Goal: Use online tool/utility: Utilize a website feature to perform a specific function

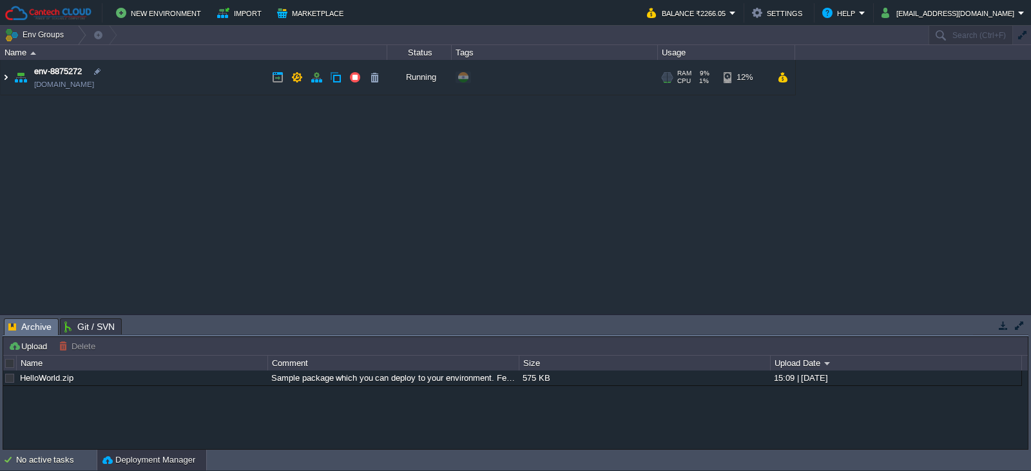
click at [5, 77] on img at bounding box center [6, 77] width 10 height 35
click at [6, 78] on img at bounding box center [6, 77] width 10 height 35
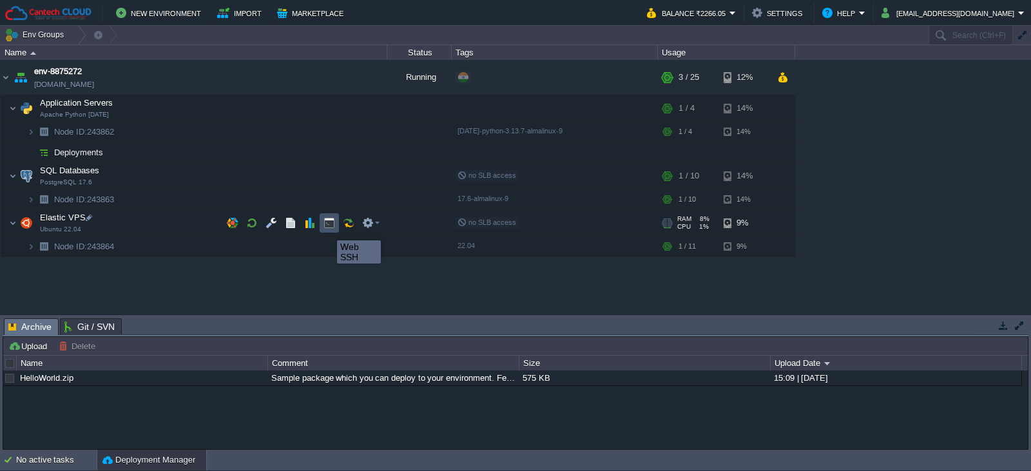
click at [327, 229] on button "button" at bounding box center [329, 223] width 12 height 12
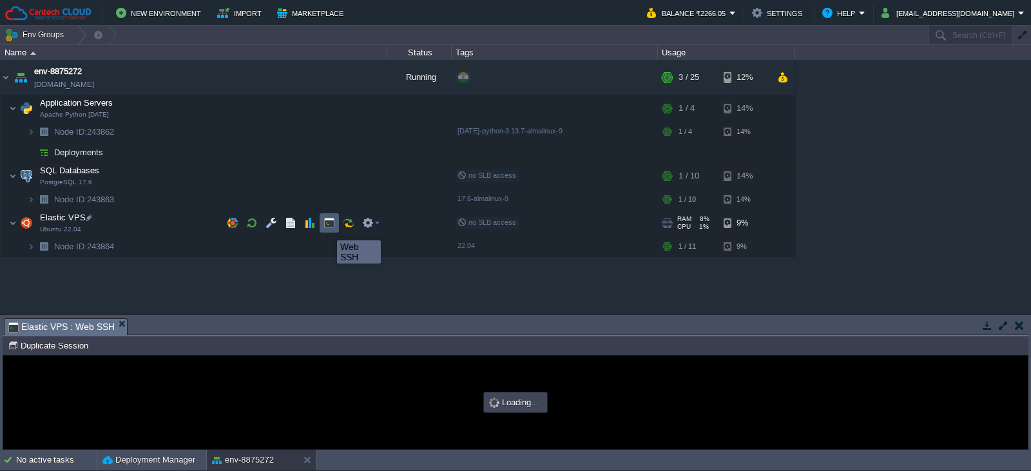
type input "#000000"
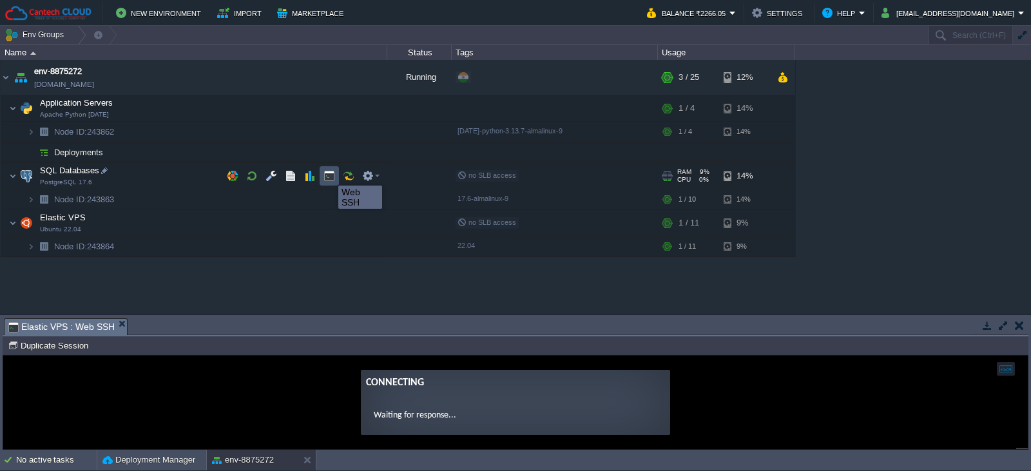
click at [329, 174] on button "button" at bounding box center [329, 176] width 12 height 12
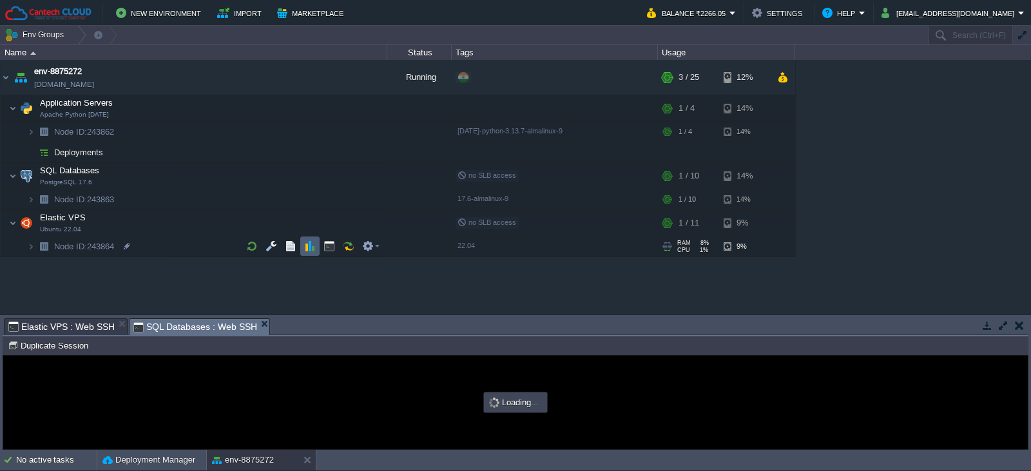
type input "#000000"
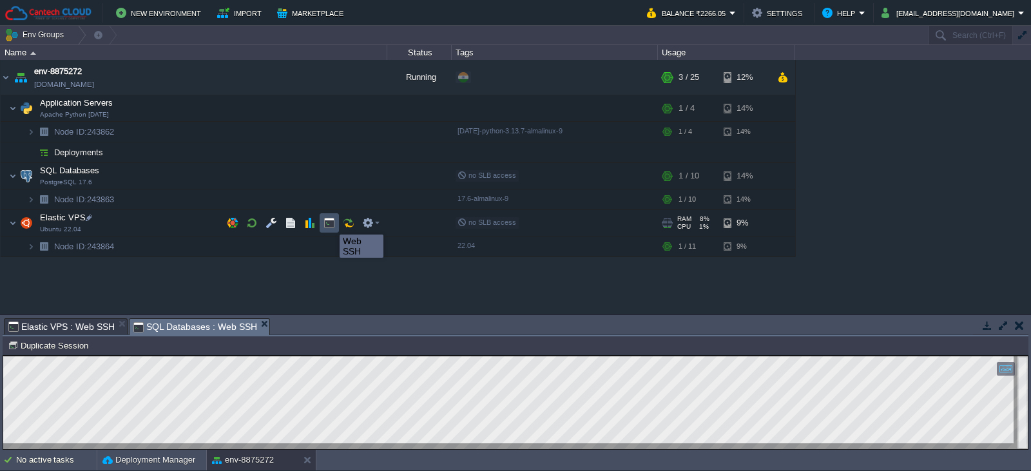
click at [330, 223] on button "button" at bounding box center [329, 223] width 12 height 12
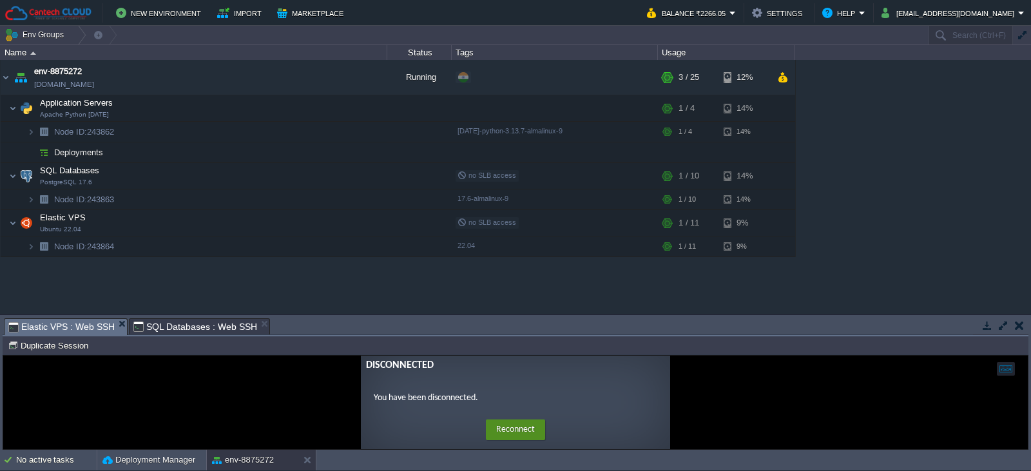
click at [503, 430] on button "Reconnect" at bounding box center [515, 429] width 59 height 21
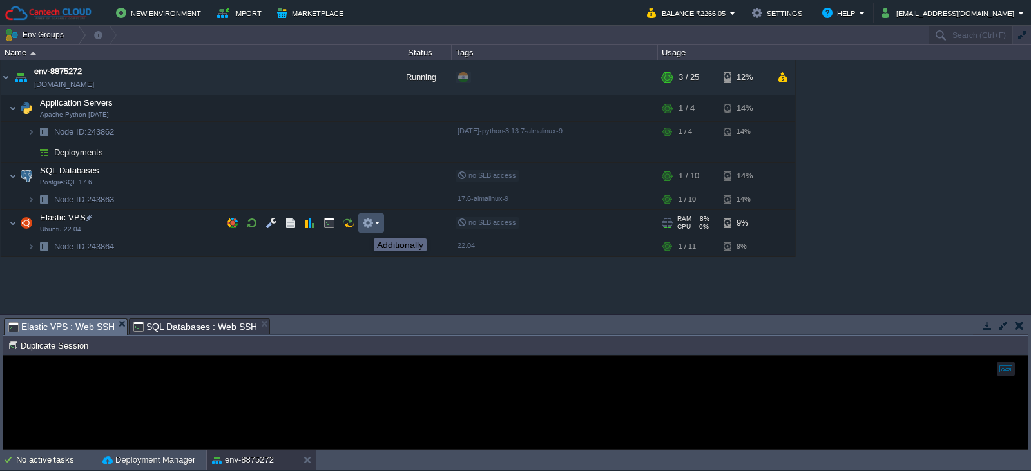
click at [364, 227] on button "button" at bounding box center [368, 223] width 12 height 12
click at [351, 225] on button "button" at bounding box center [349, 223] width 12 height 12
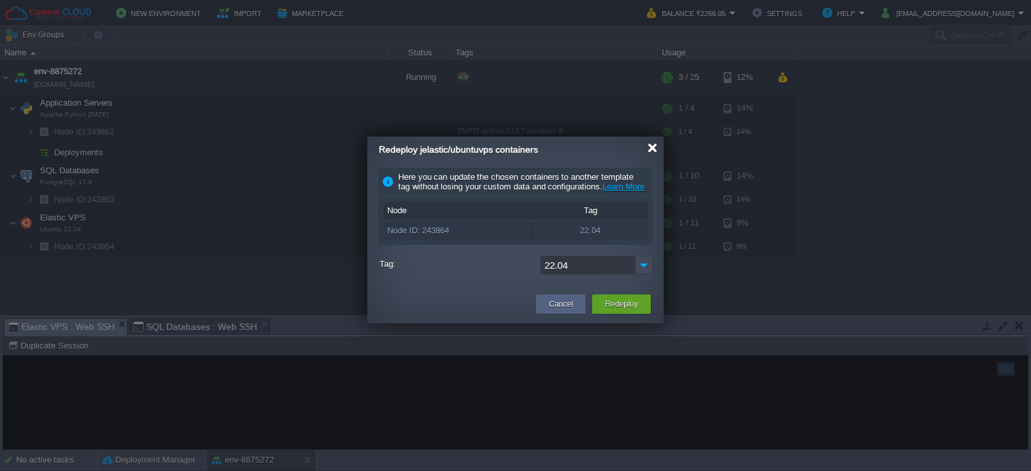
click at [652, 147] on div at bounding box center [653, 148] width 10 height 10
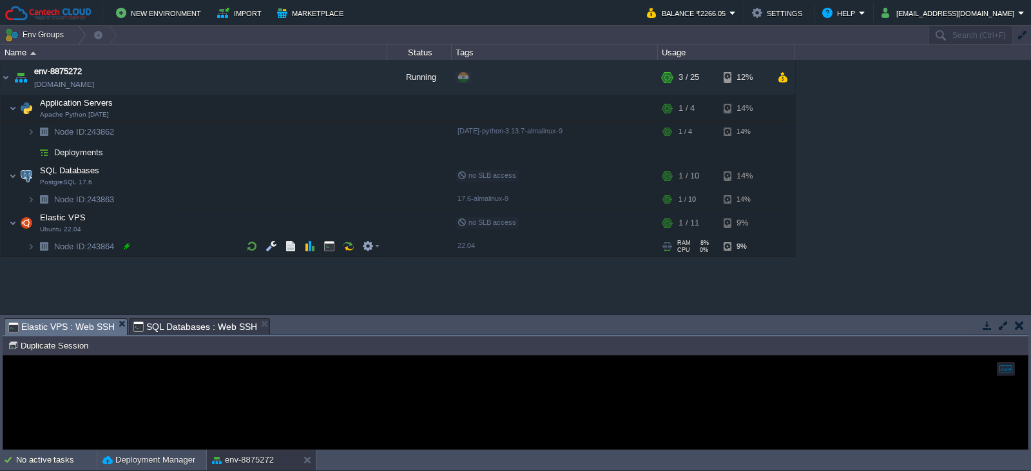
click at [126, 246] on div at bounding box center [127, 246] width 12 height 12
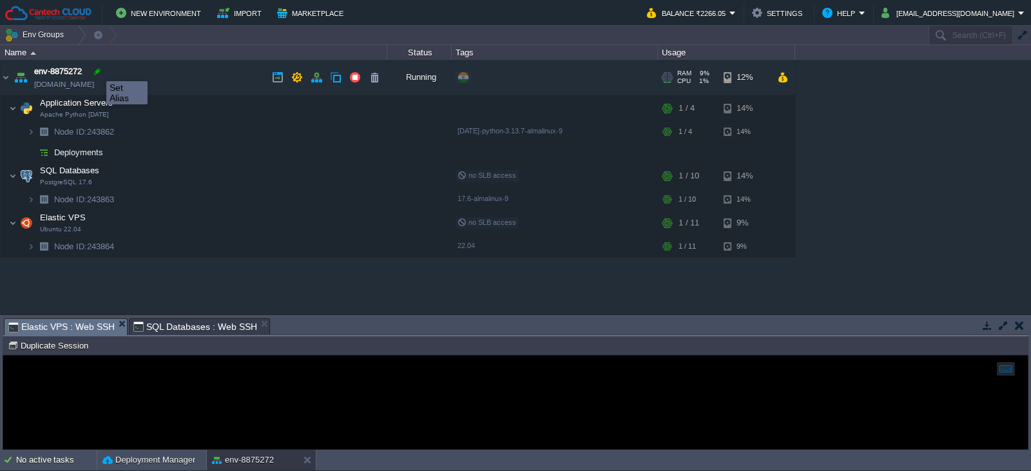
click at [99, 70] on div at bounding box center [97, 72] width 12 height 12
type input "env-8875272"
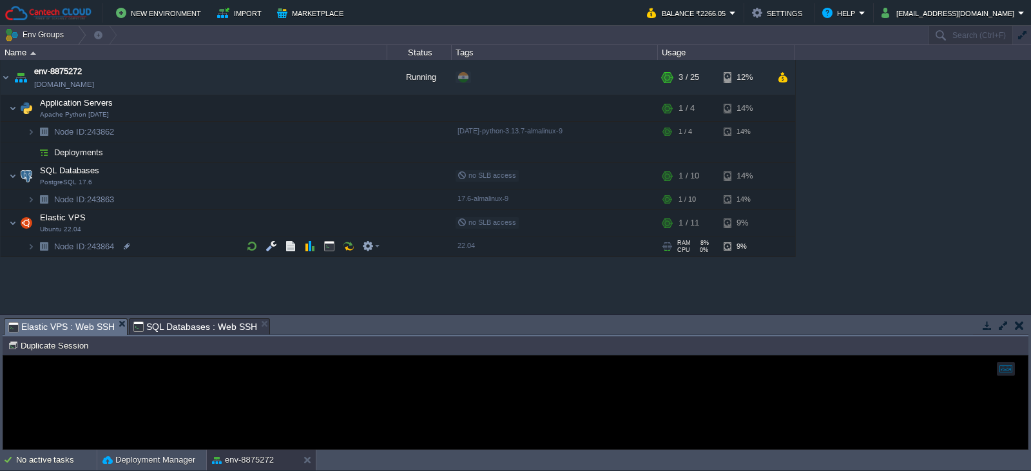
click at [90, 323] on span "Elastic VPS : Web SSH" at bounding box center [61, 327] width 106 height 16
click at [329, 231] on td at bounding box center [329, 222] width 19 height 19
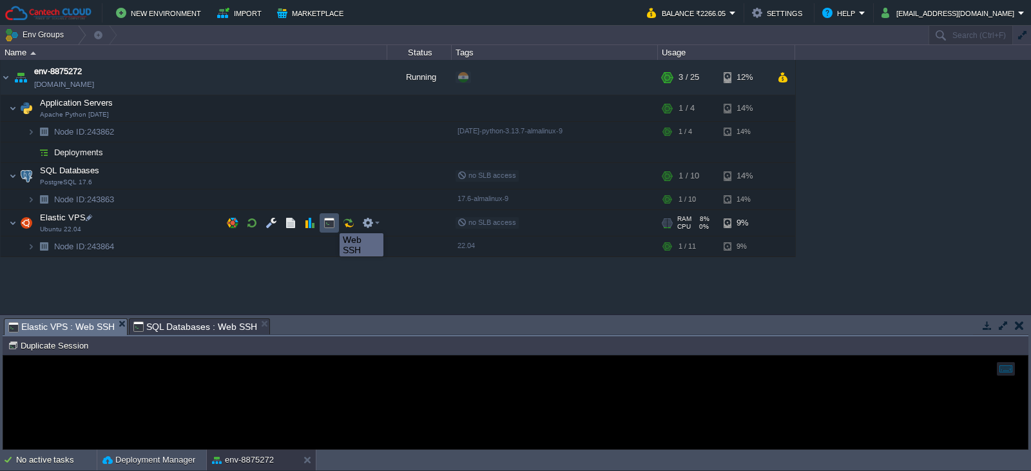
click at [330, 222] on button "button" at bounding box center [329, 223] width 12 height 12
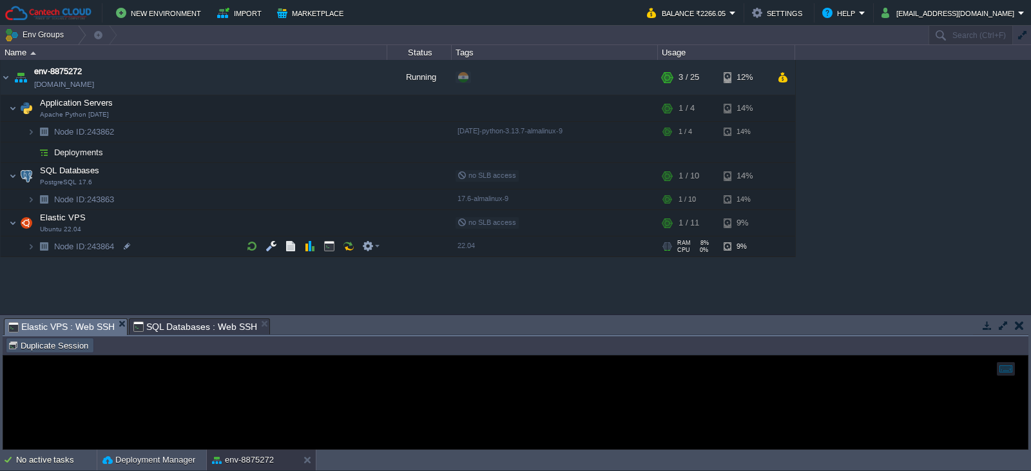
click at [70, 349] on button "Duplicate Session" at bounding box center [50, 346] width 84 height 12
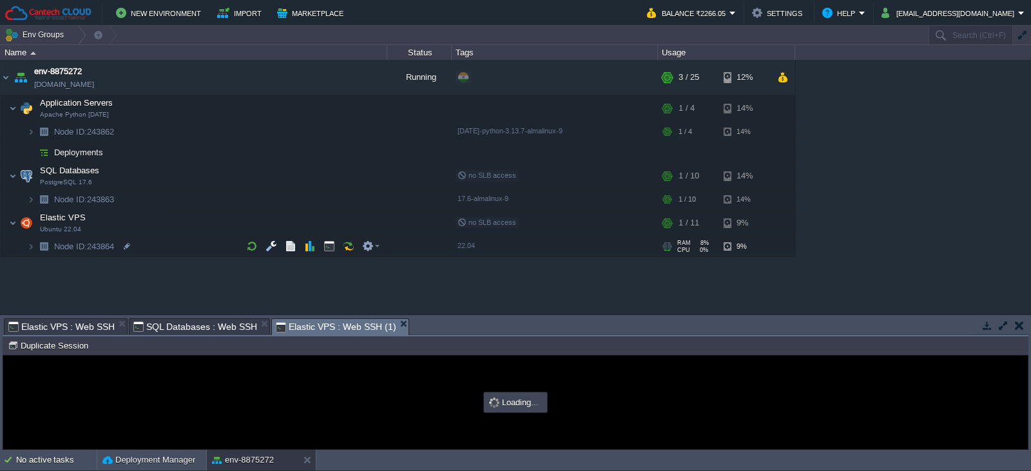
click at [68, 322] on span "Elastic VPS : Web SSH" at bounding box center [61, 326] width 106 height 15
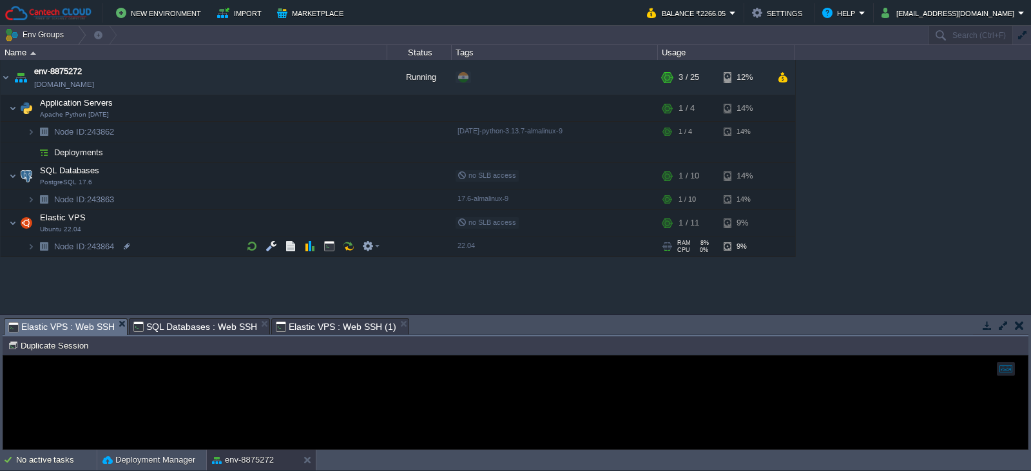
click at [135, 364] on div at bounding box center [515, 402] width 1024 height 93
type input "#000000"
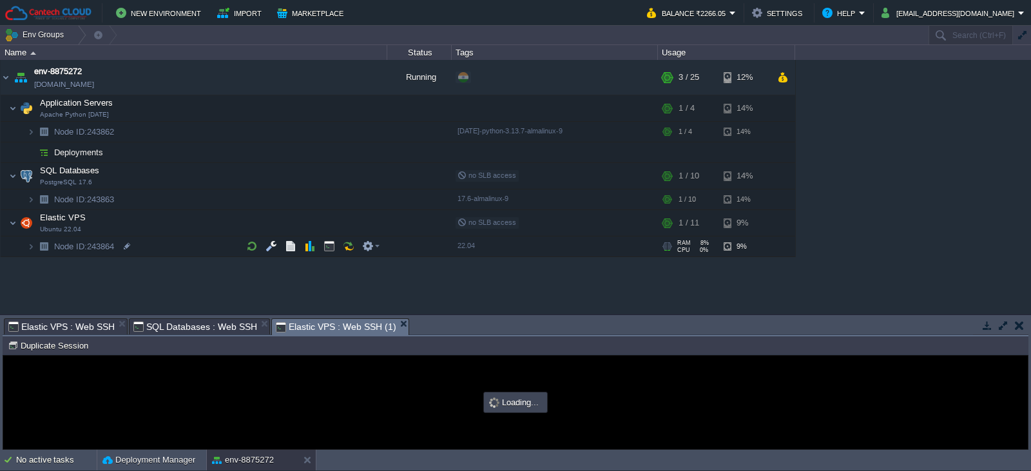
click at [390, 329] on em "Elastic VPS : Web SSH (1)" at bounding box center [342, 327] width 132 height 16
